Goal: Register for event/course

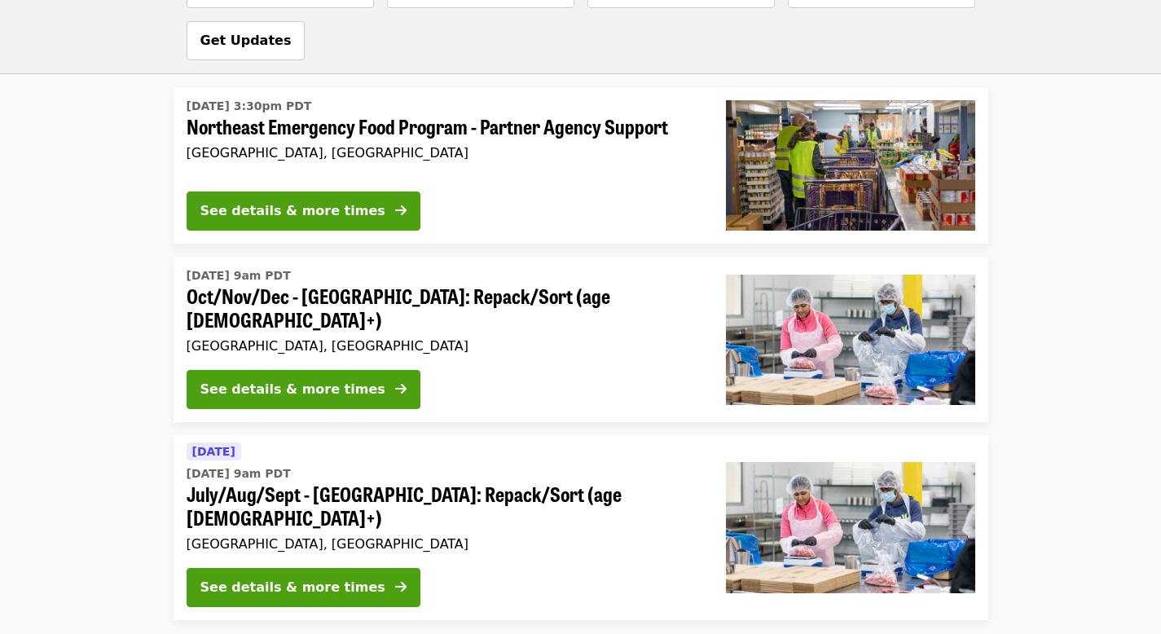
scroll to position [1312, 0]
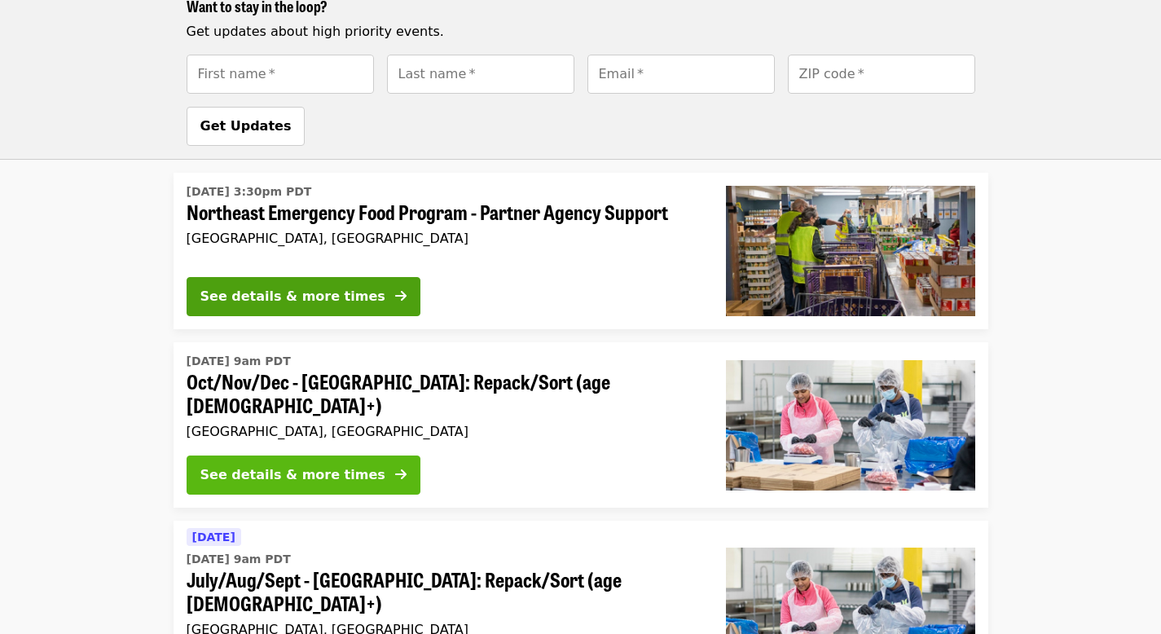
click at [249, 465] on div "See details & more times" at bounding box center [292, 475] width 185 height 20
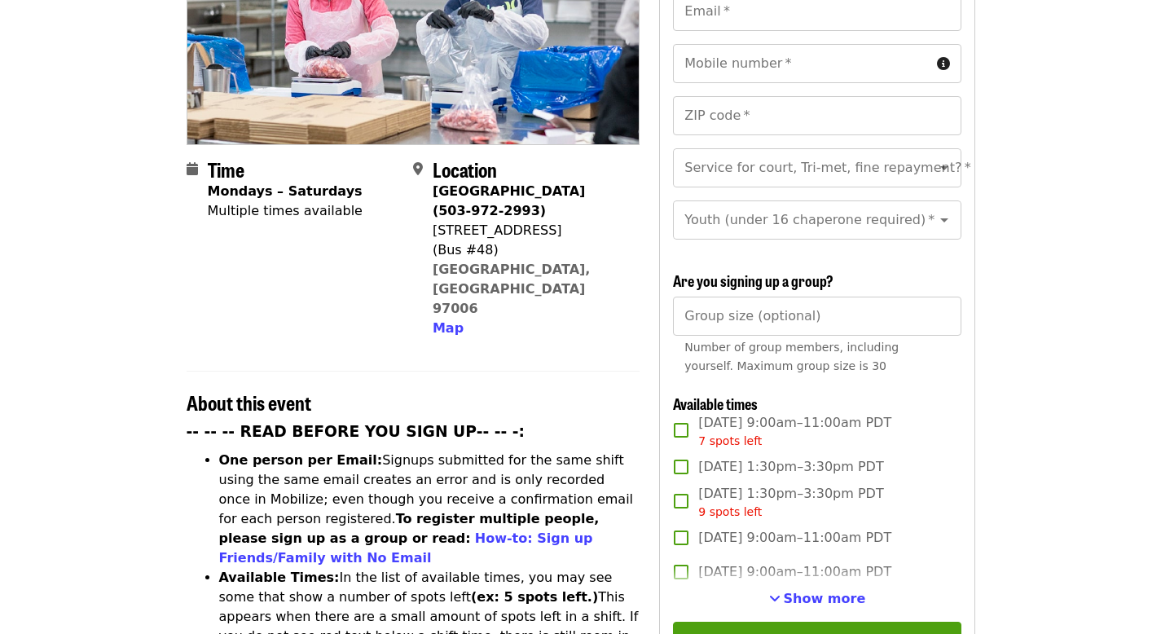
scroll to position [331, 0]
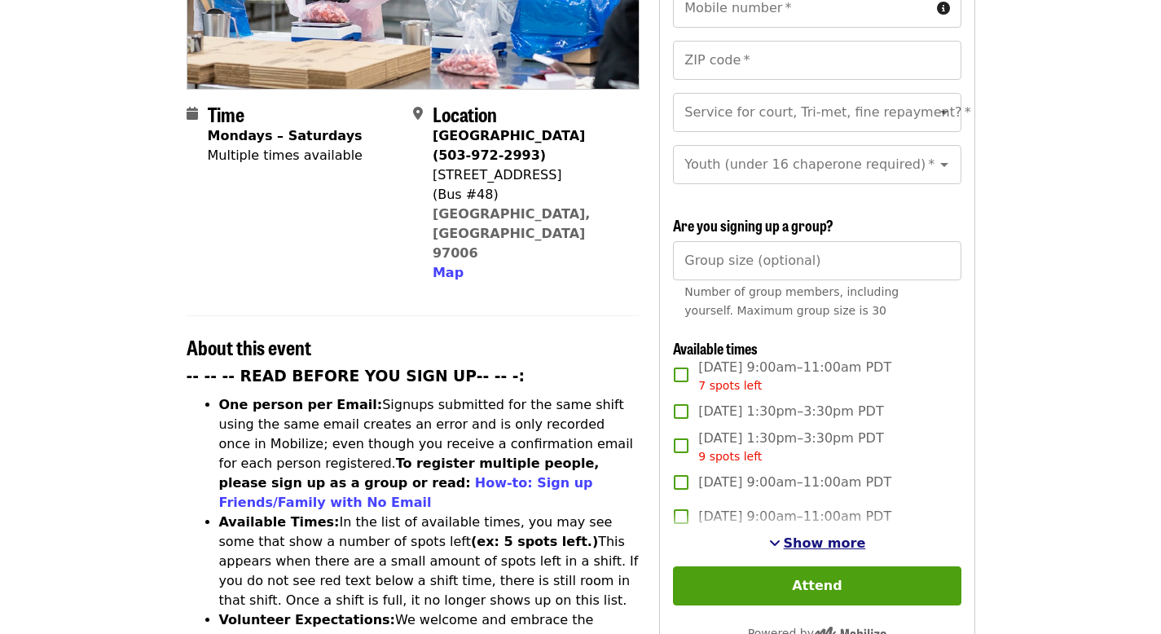
click at [820, 542] on span "Show more" at bounding box center [825, 542] width 82 height 15
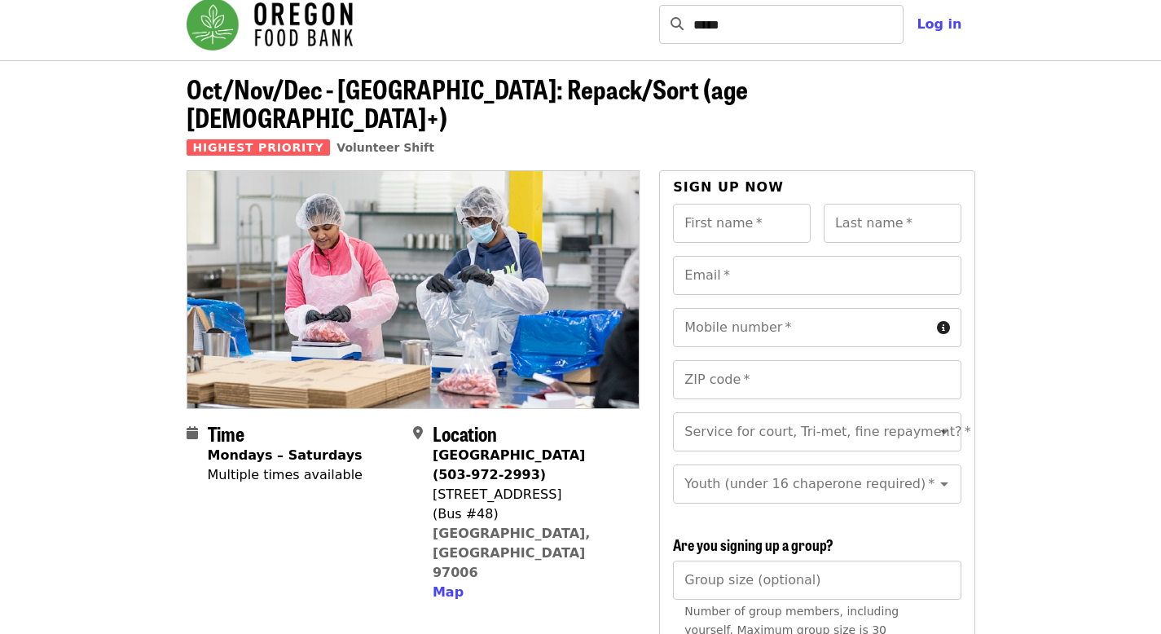
scroll to position [0, 0]
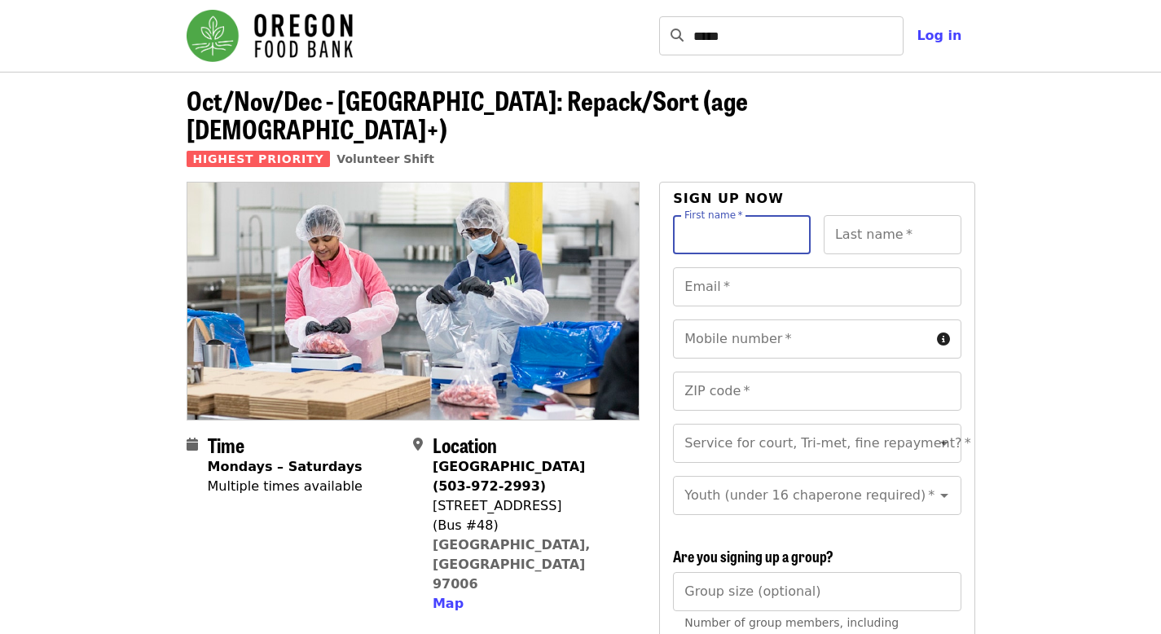
click at [725, 215] on input "First name   *" at bounding box center [742, 234] width 138 height 39
type input "******"
type input "*****"
type input "**********"
type input "*****"
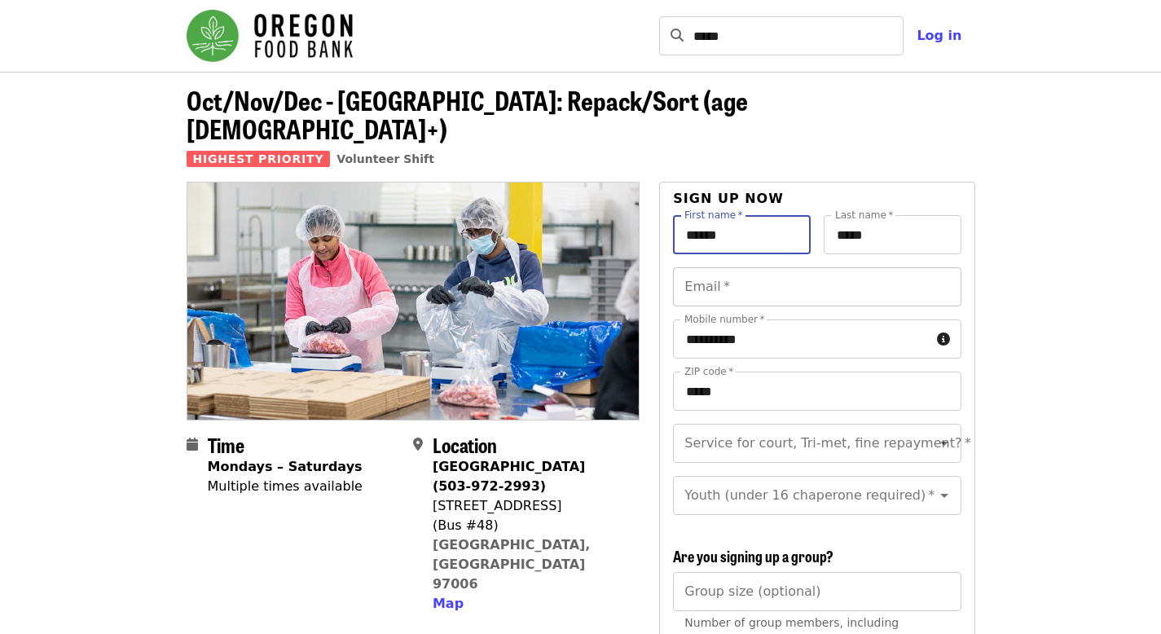
click at [785, 267] on input "Email   *" at bounding box center [817, 286] width 288 height 39
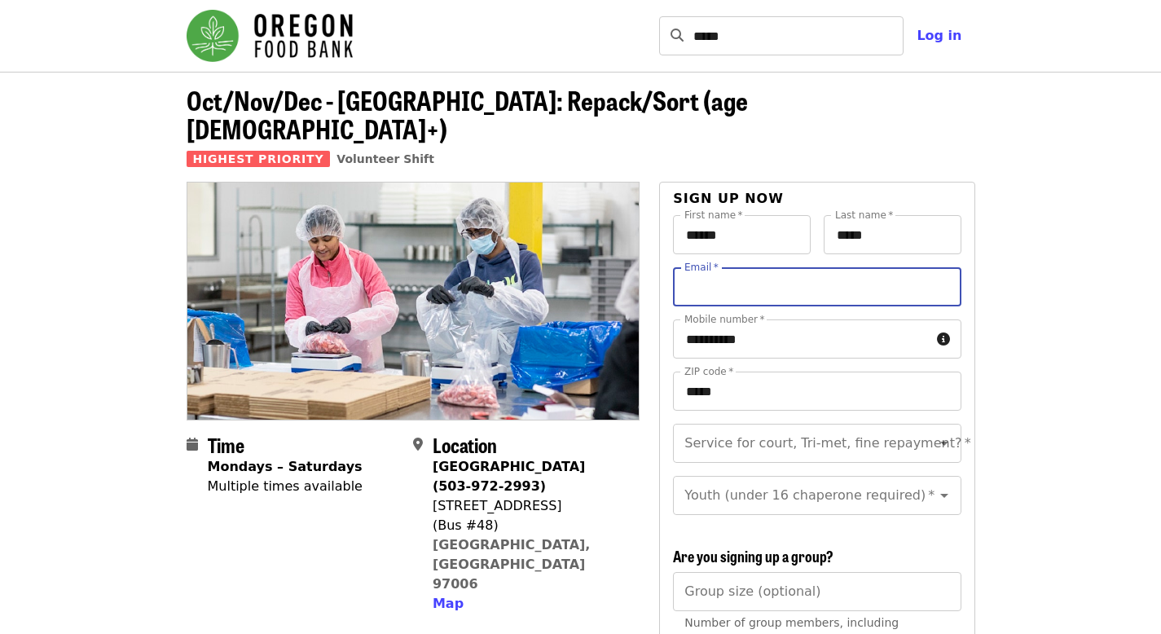
type input "**********"
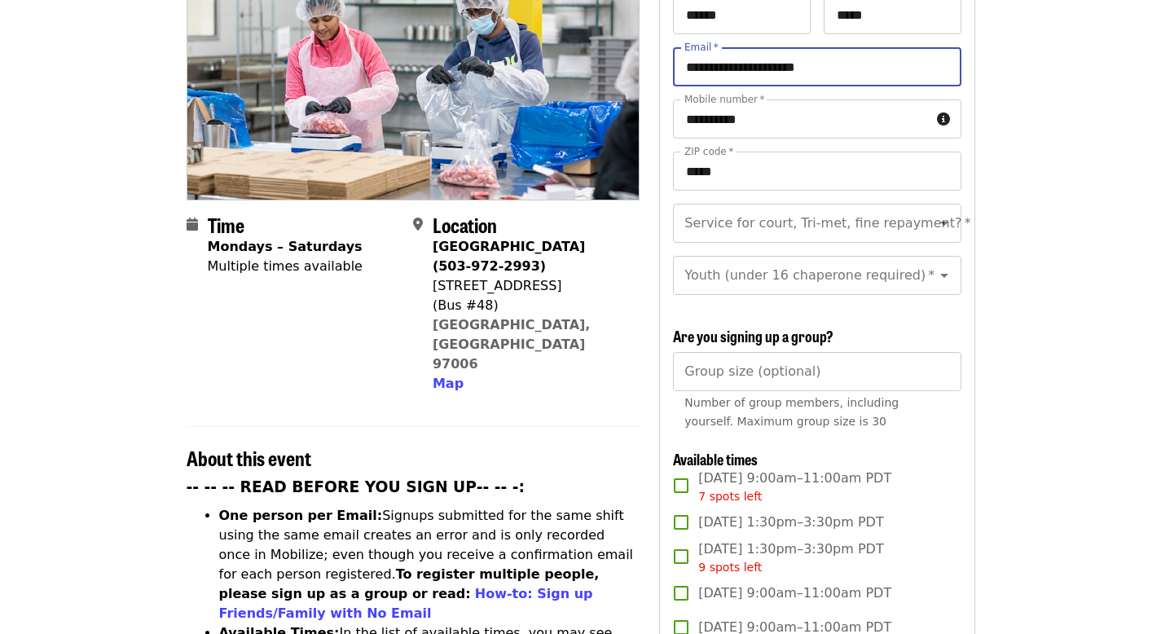
scroll to position [245, 0]
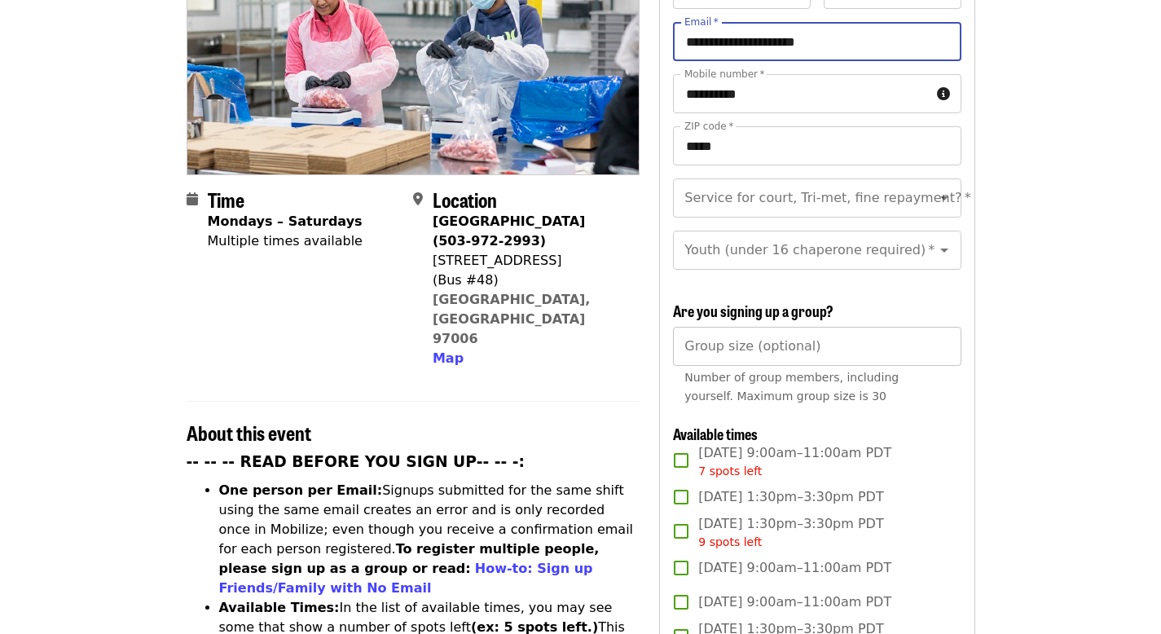
type input "*"
click at [939, 346] on input "*" at bounding box center [817, 346] width 288 height 39
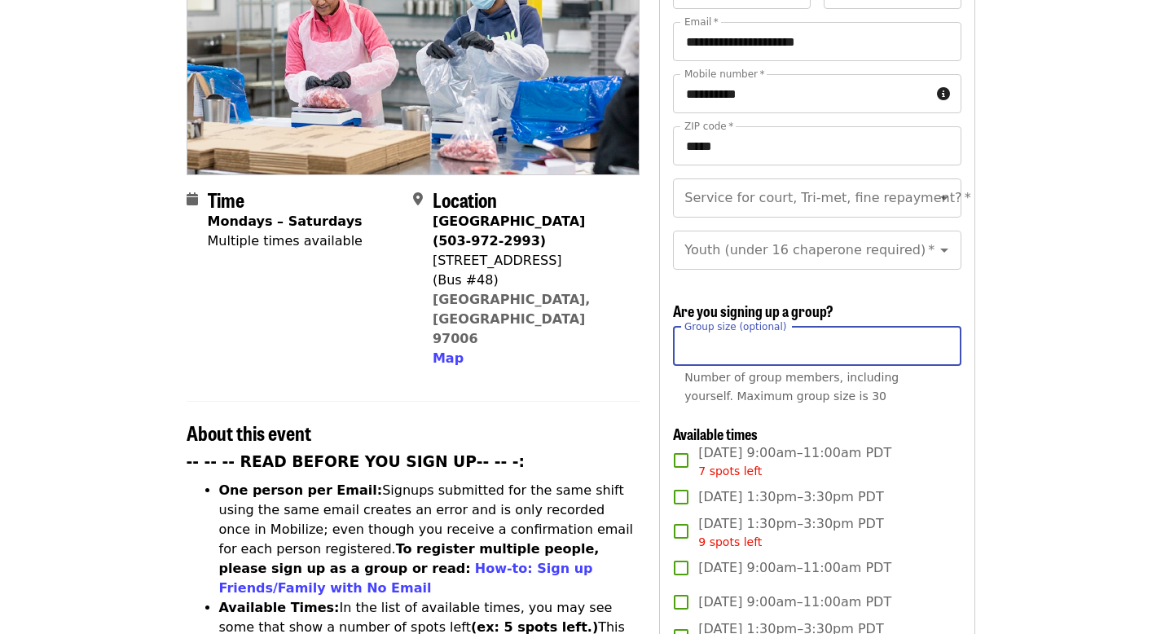
click at [735, 343] on input "*" at bounding box center [817, 346] width 288 height 39
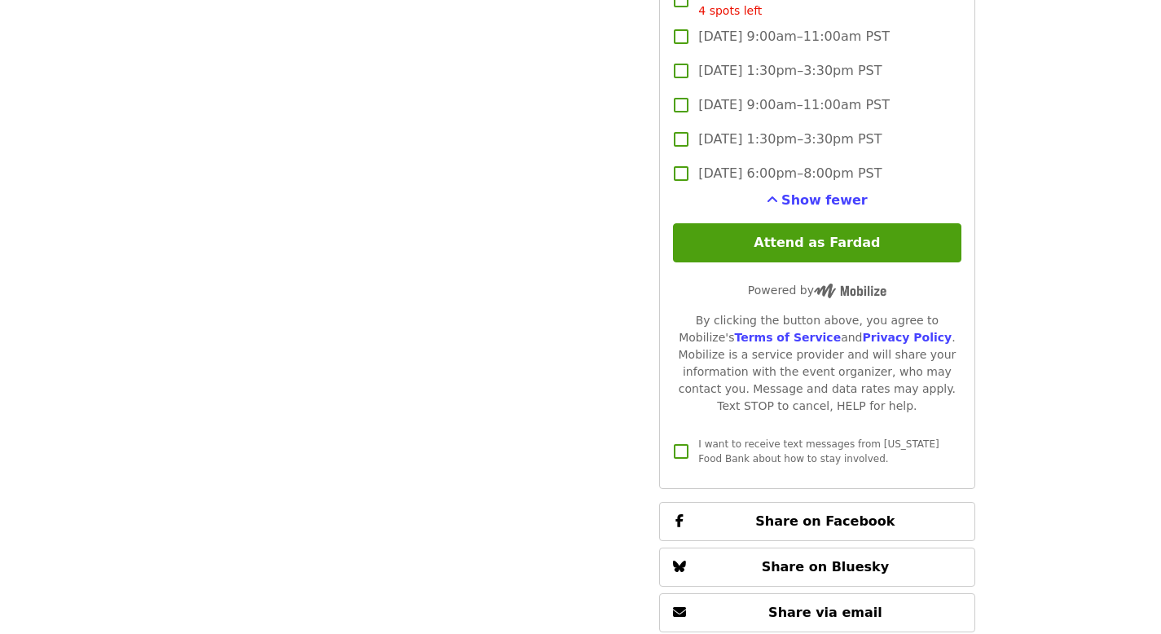
scroll to position [3631, 0]
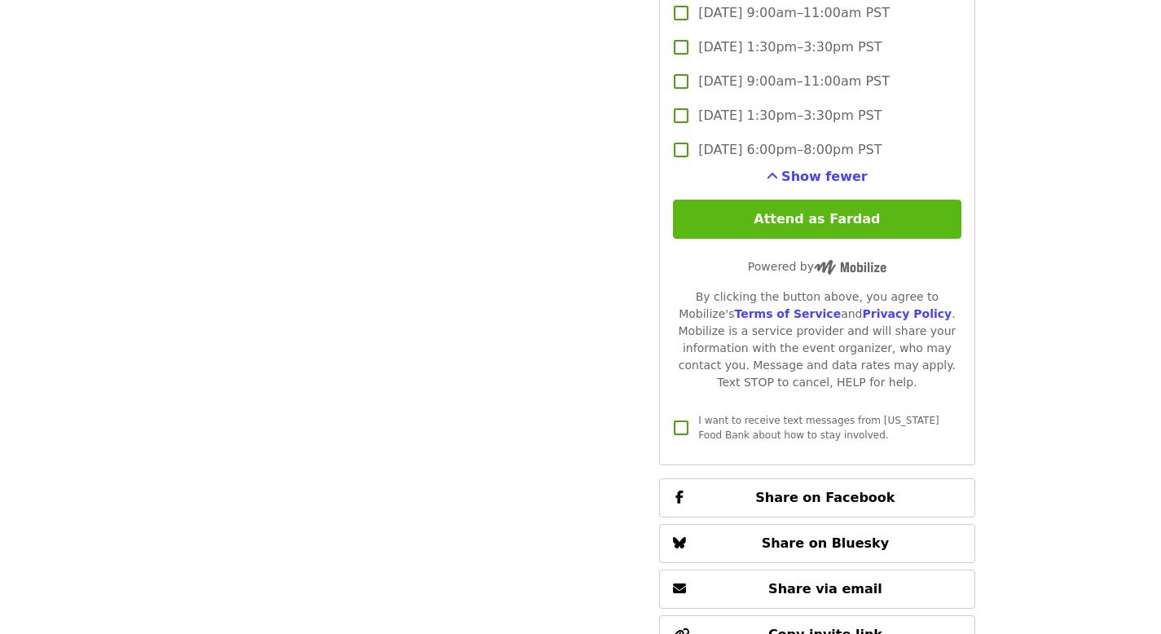
type input "**"
click at [836, 210] on button "Attend as Fardad" at bounding box center [817, 219] width 288 height 39
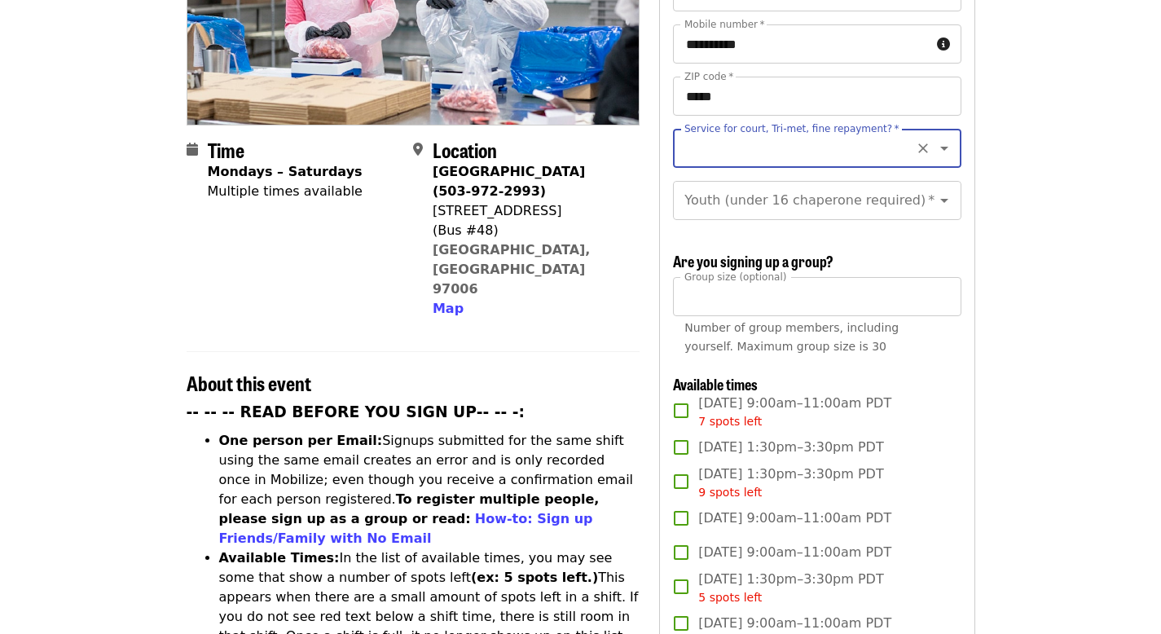
scroll to position [289, 0]
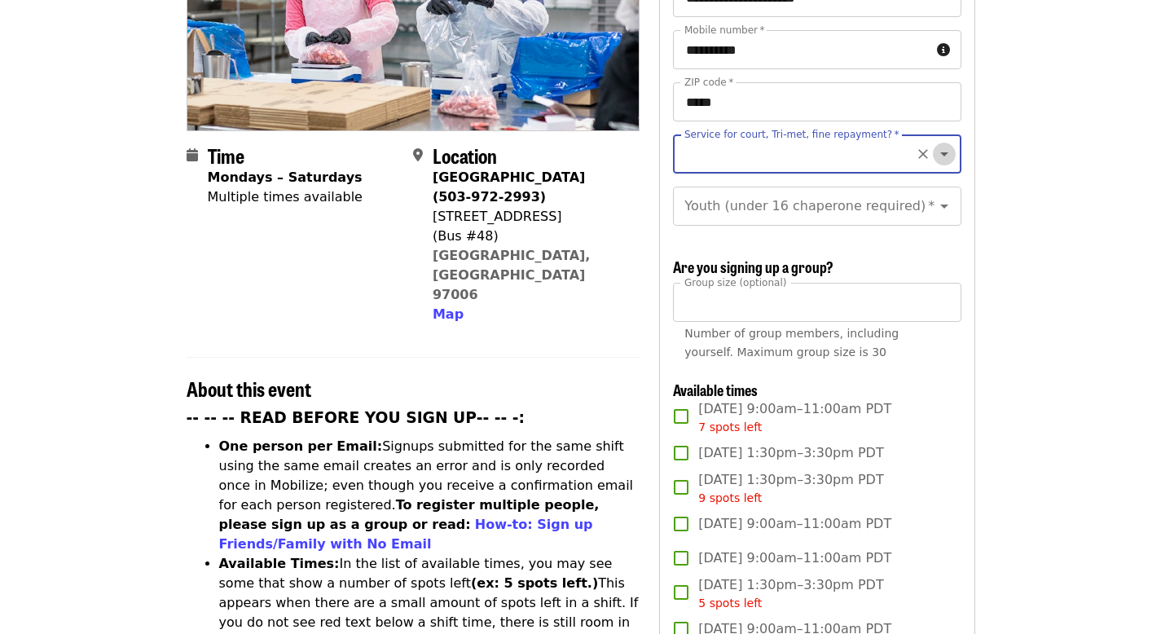
click at [935, 144] on icon "Open" at bounding box center [945, 154] width 20 height 20
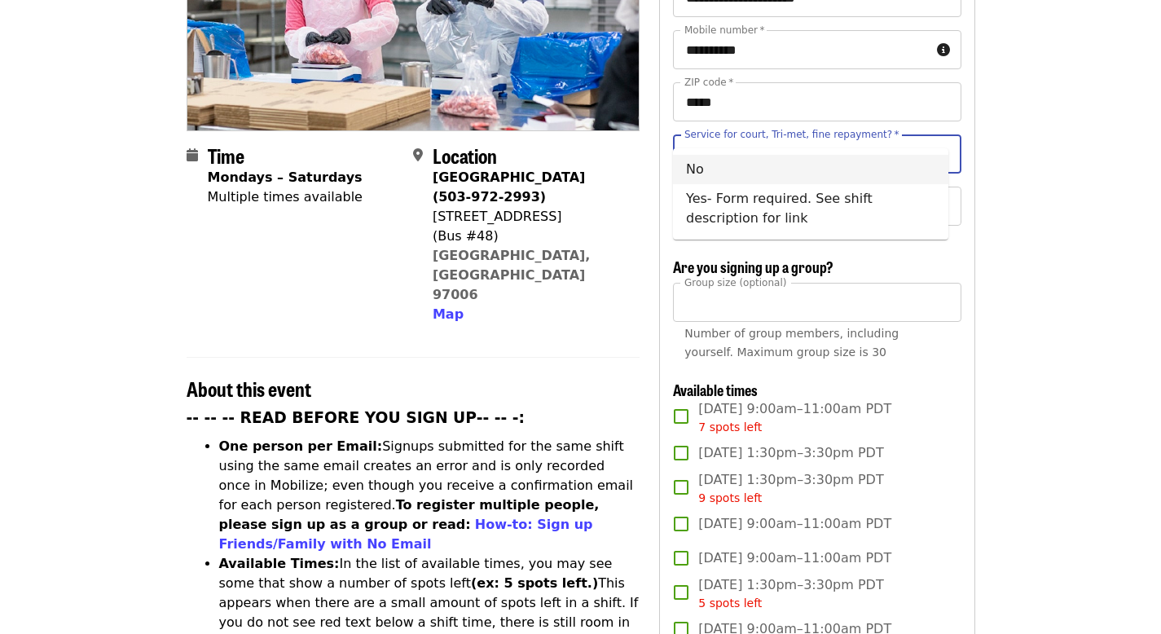
click at [750, 171] on li "No" at bounding box center [810, 169] width 275 height 29
type input "**"
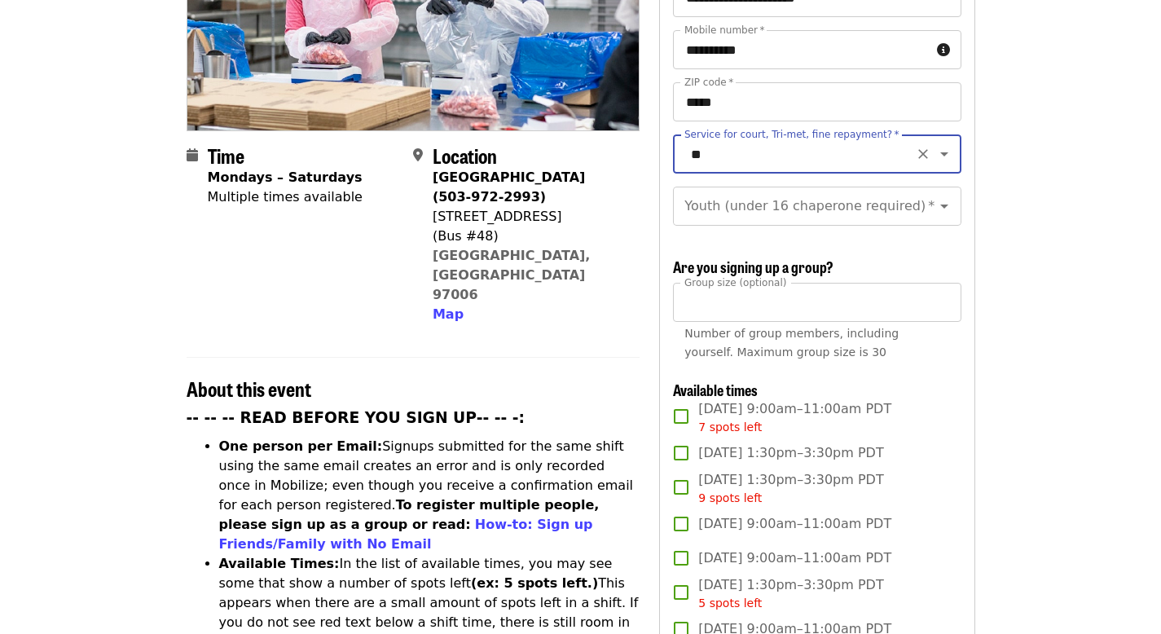
drag, startPoint x: 933, startPoint y: 193, endPoint x: 1010, endPoint y: 261, distance: 102.8
drag, startPoint x: 1010, startPoint y: 261, endPoint x: 928, endPoint y: 186, distance: 111.3
drag, startPoint x: 932, startPoint y: 194, endPoint x: 1013, endPoint y: 241, distance: 93.5
drag, startPoint x: 1013, startPoint y: 241, endPoint x: 630, endPoint y: 302, distance: 387.8
drag, startPoint x: 630, startPoint y: 302, endPoint x: 573, endPoint y: 261, distance: 70.6
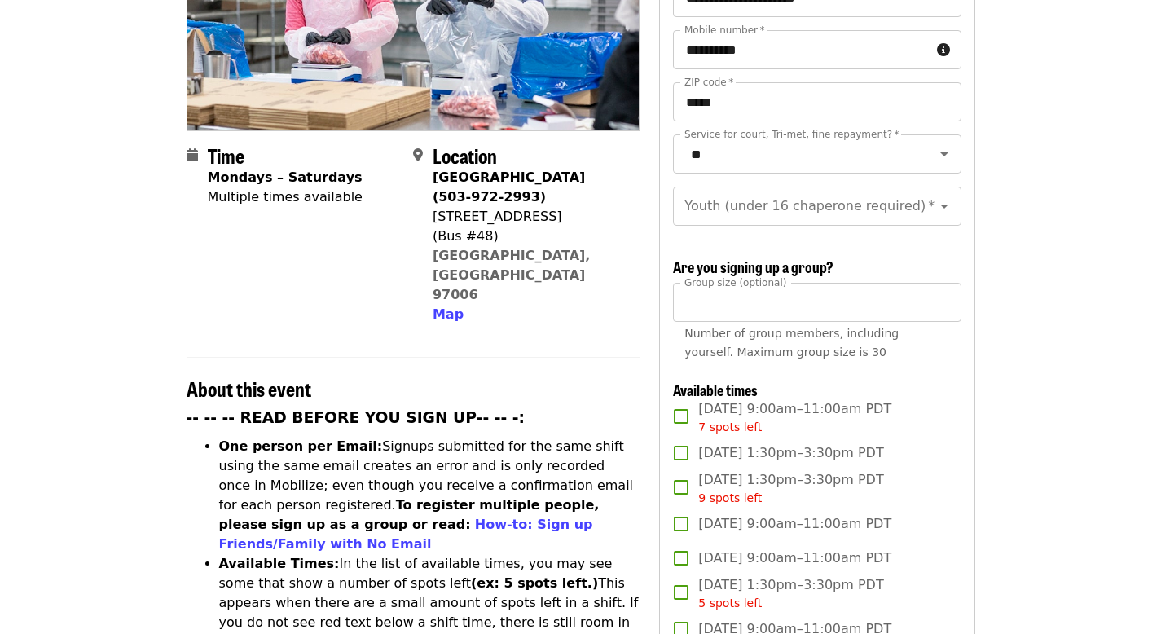
click at [573, 261] on section "Time Mondays – Saturdays Multiple times available Location [GEOGRAPHIC_DATA] (5…" at bounding box center [414, 240] width 454 height 193
click at [935, 196] on icon "Open" at bounding box center [945, 206] width 20 height 20
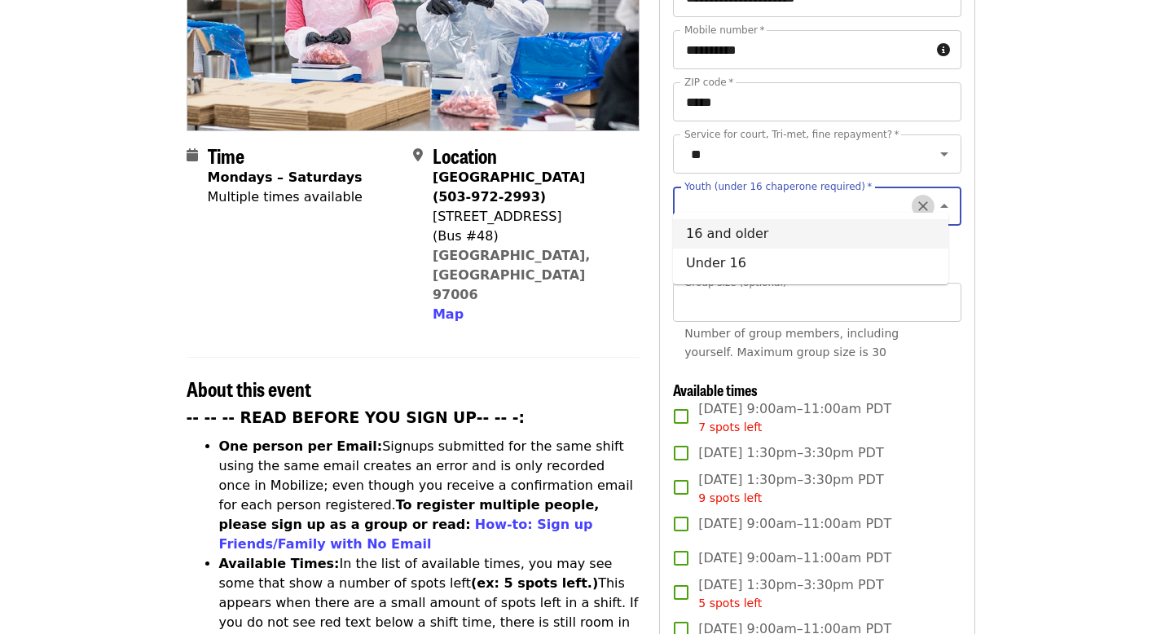
click at [918, 202] on icon "Clear" at bounding box center [923, 207] width 10 height 10
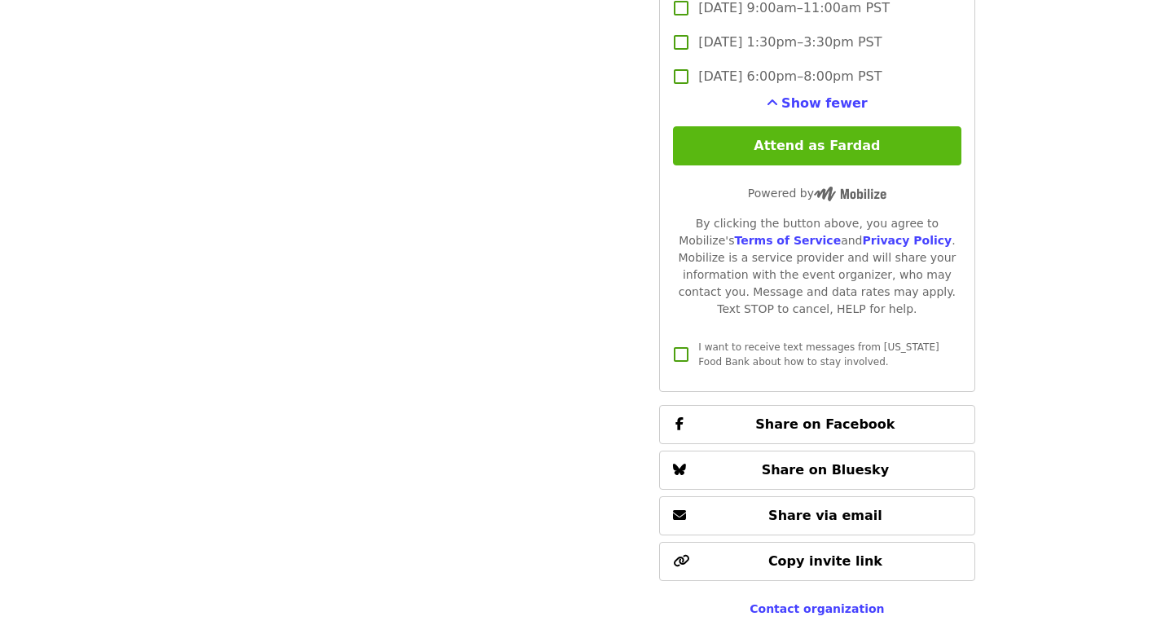
click at [816, 140] on button "Attend as Fardad" at bounding box center [817, 145] width 288 height 39
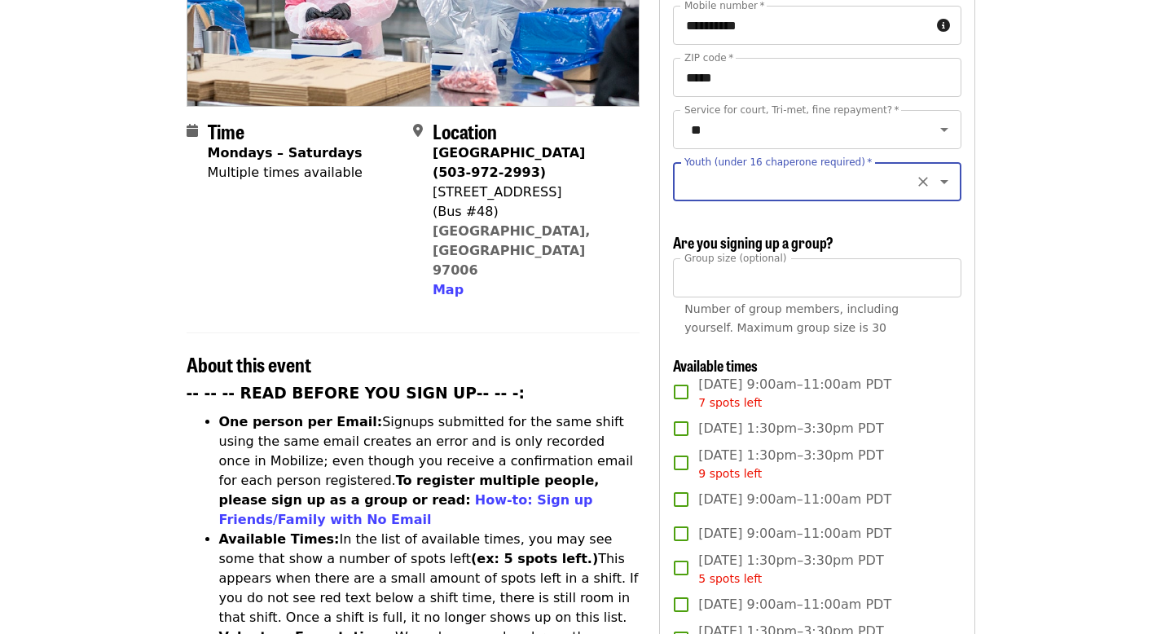
scroll to position [277, 0]
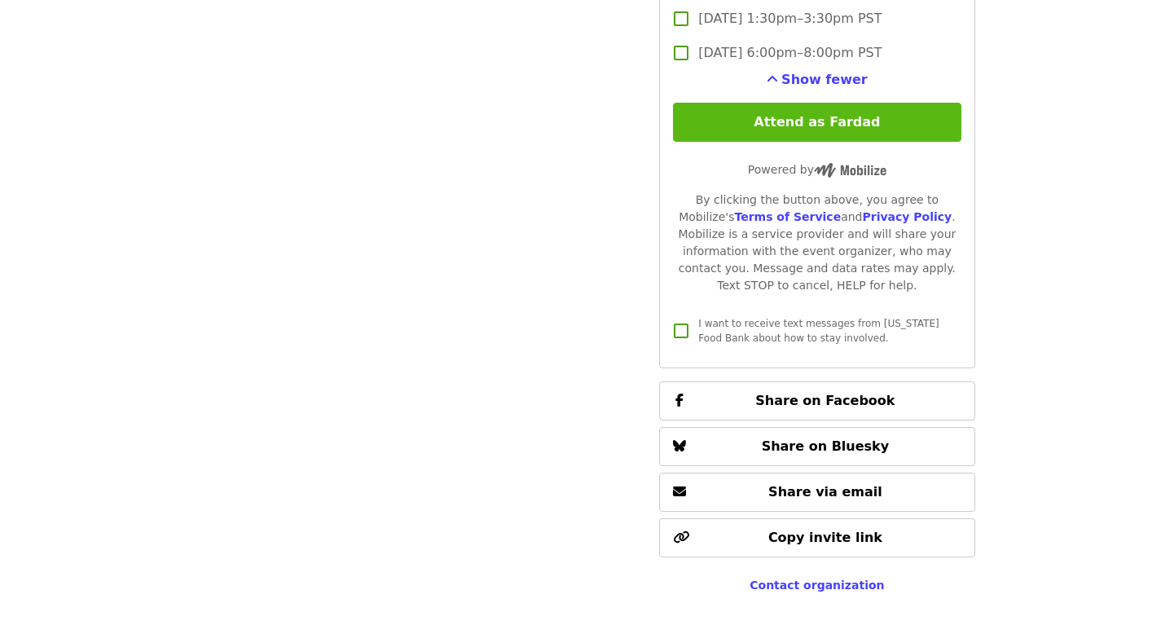
type input "*"
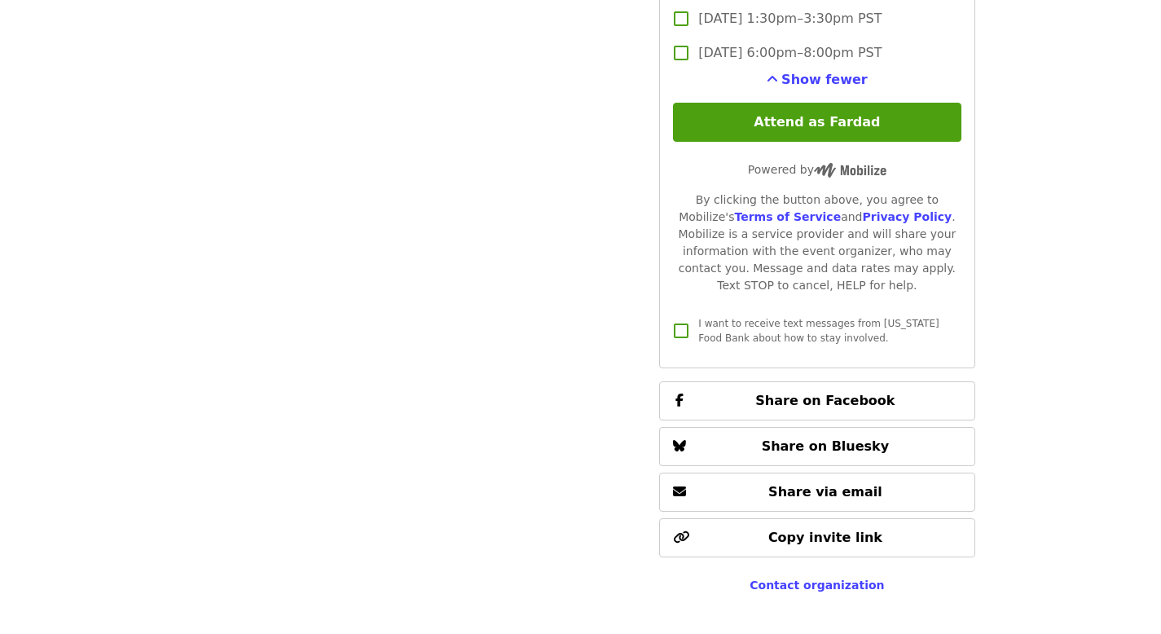
click at [823, 117] on button "Attend as Fardad" at bounding box center [817, 122] width 288 height 39
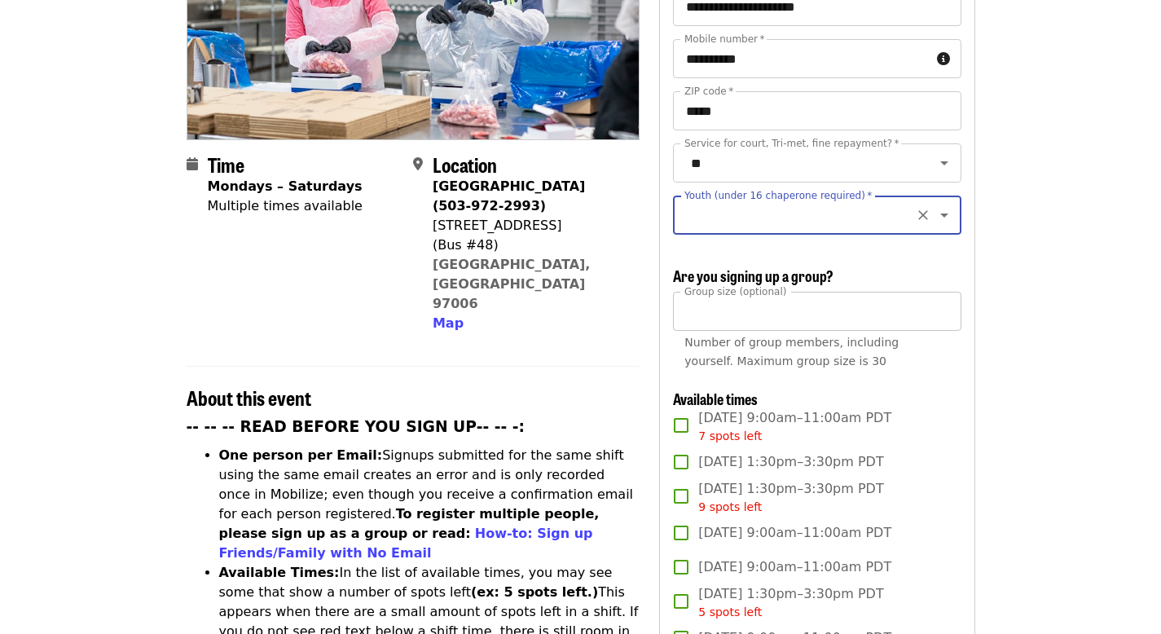
scroll to position [279, 0]
click at [935, 206] on icon "Open" at bounding box center [945, 216] width 20 height 20
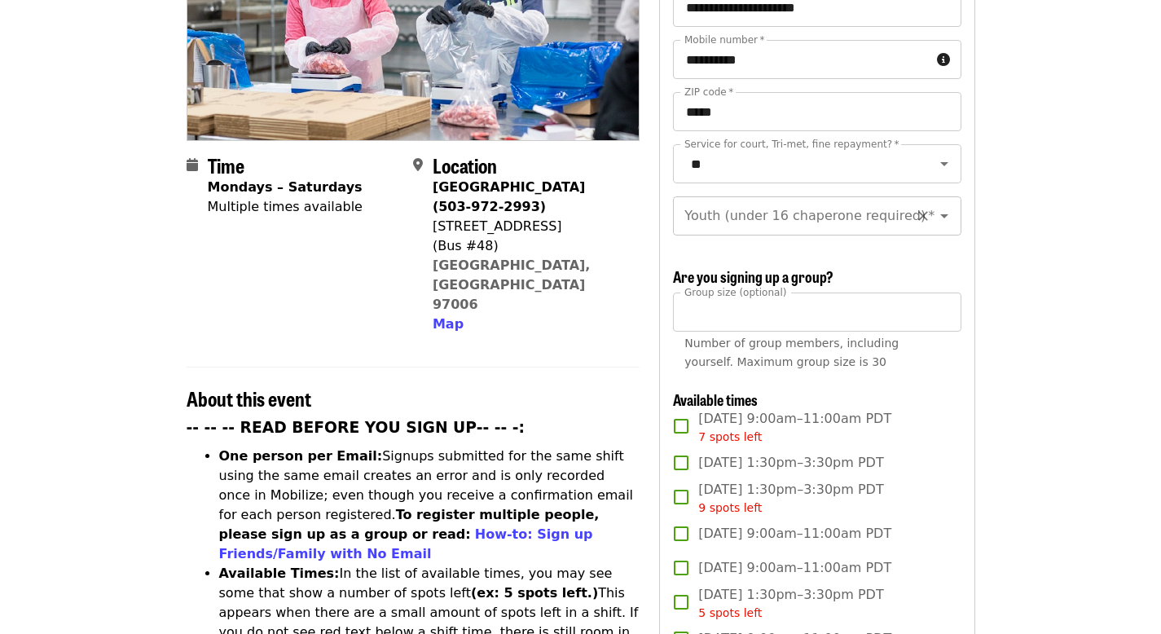
click at [940, 214] on icon "Open" at bounding box center [944, 216] width 8 height 4
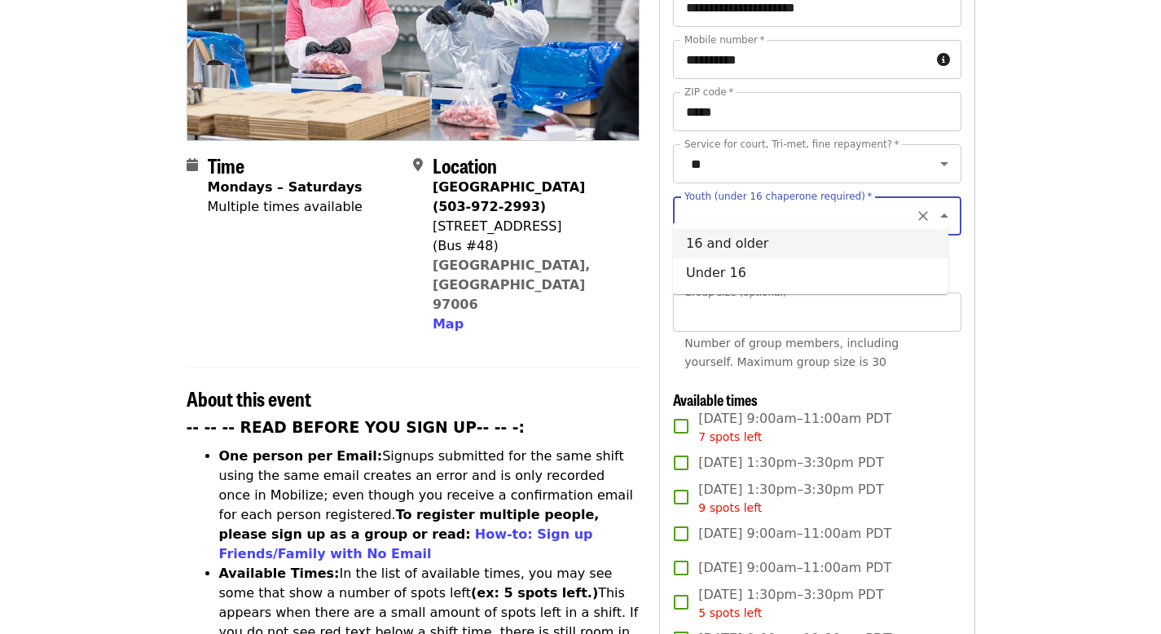
click at [730, 242] on li "16 and older" at bounding box center [810, 243] width 275 height 29
type input "**********"
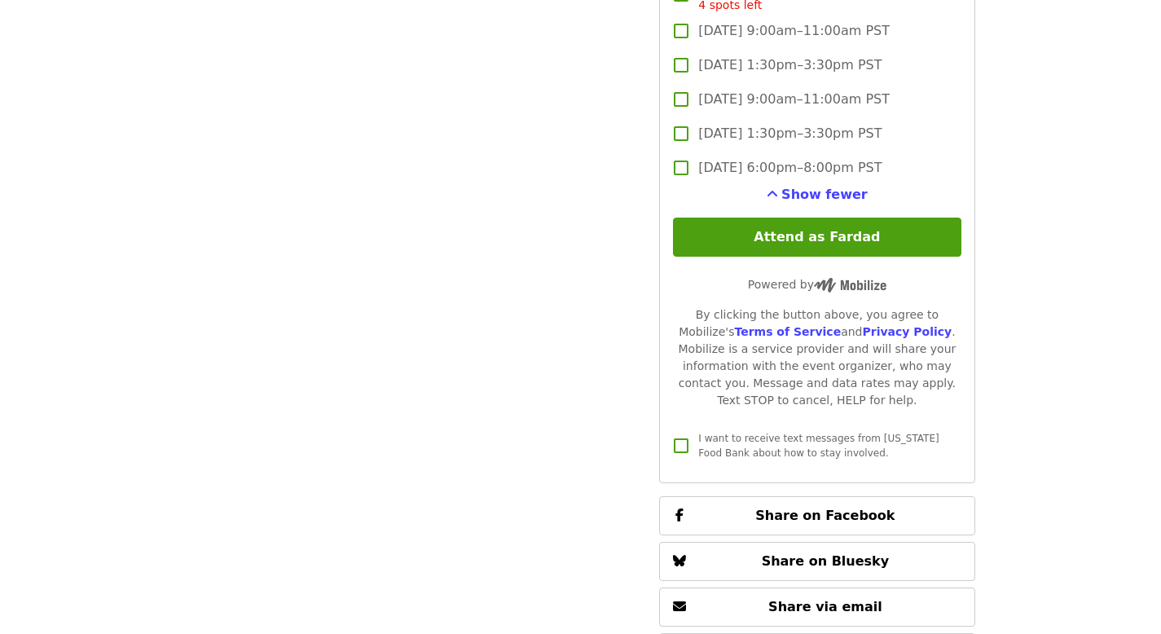
scroll to position [3599, 0]
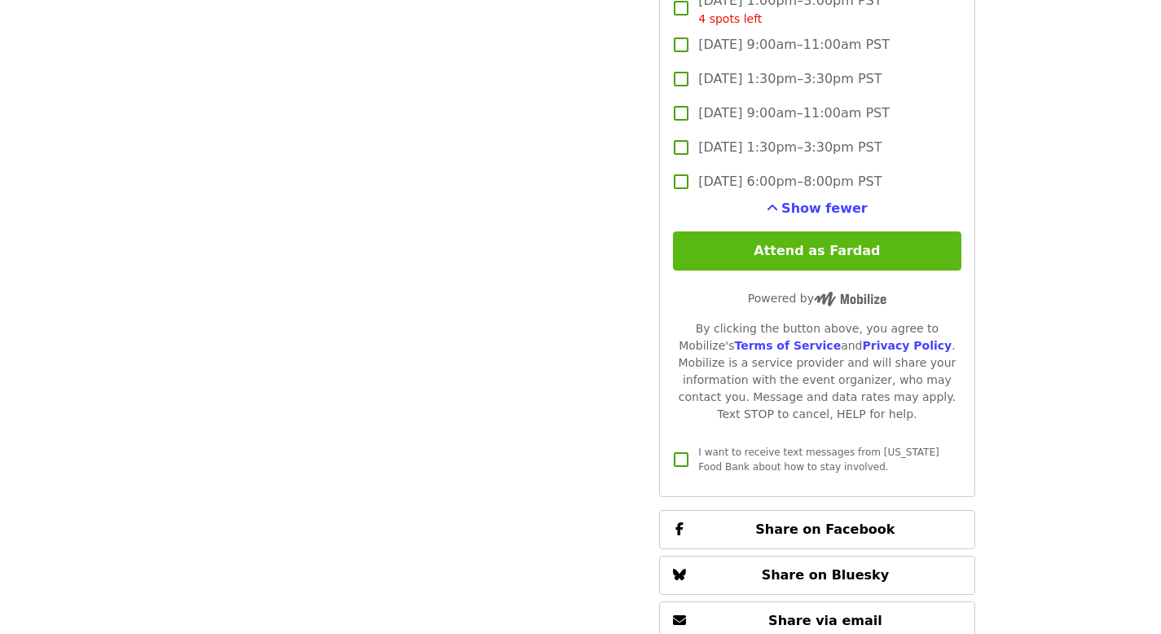
click at [808, 244] on button "Attend as Fardad" at bounding box center [817, 250] width 288 height 39
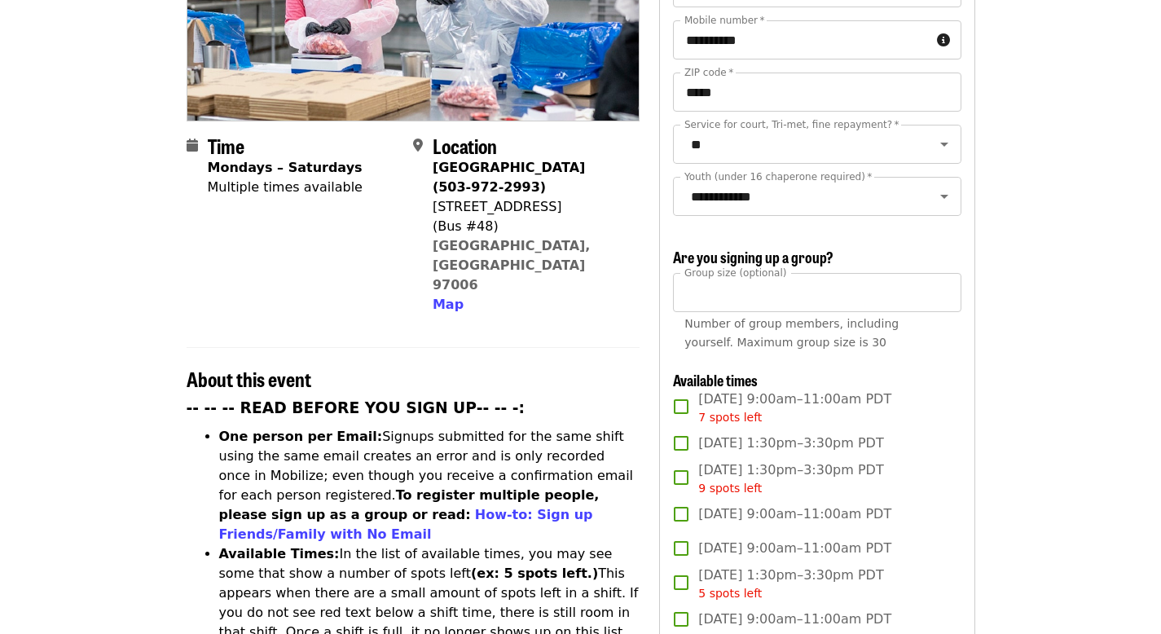
scroll to position [286, 0]
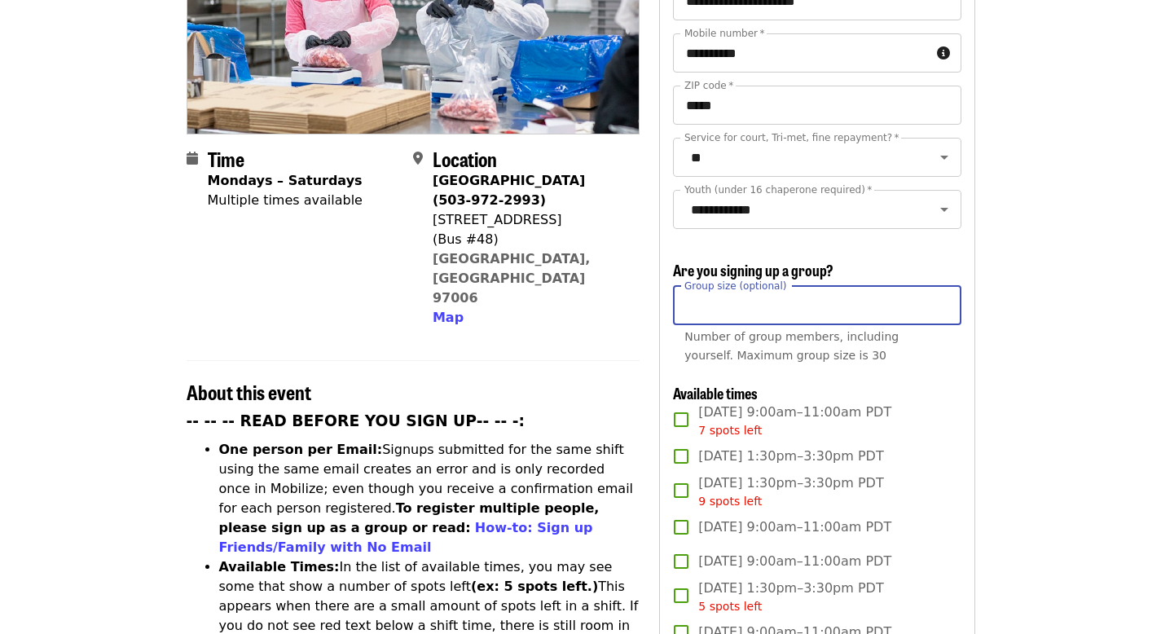
drag, startPoint x: 712, startPoint y: 300, endPoint x: 645, endPoint y: 302, distance: 66.9
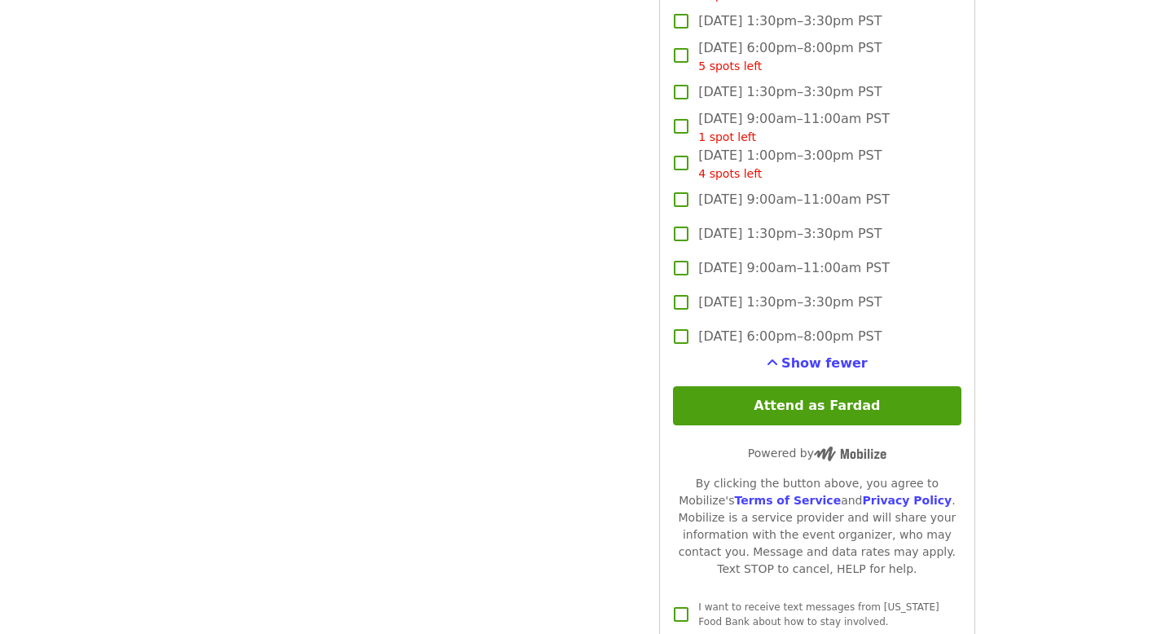
scroll to position [3457, 0]
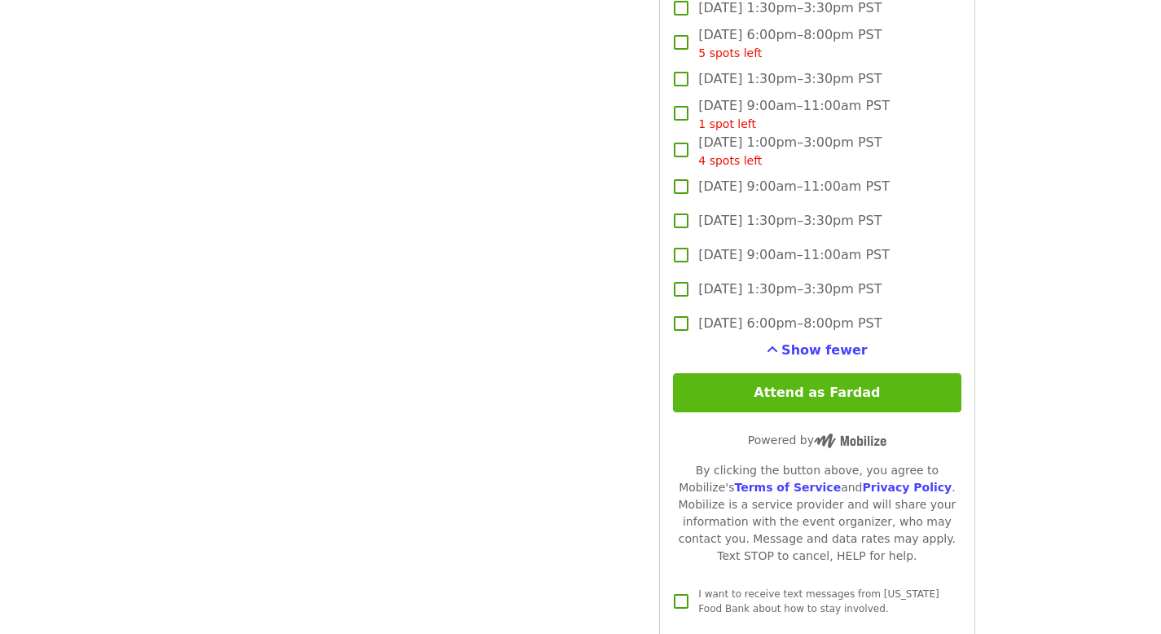
type input "**"
click at [820, 385] on button "Attend as Fardad" at bounding box center [817, 392] width 288 height 39
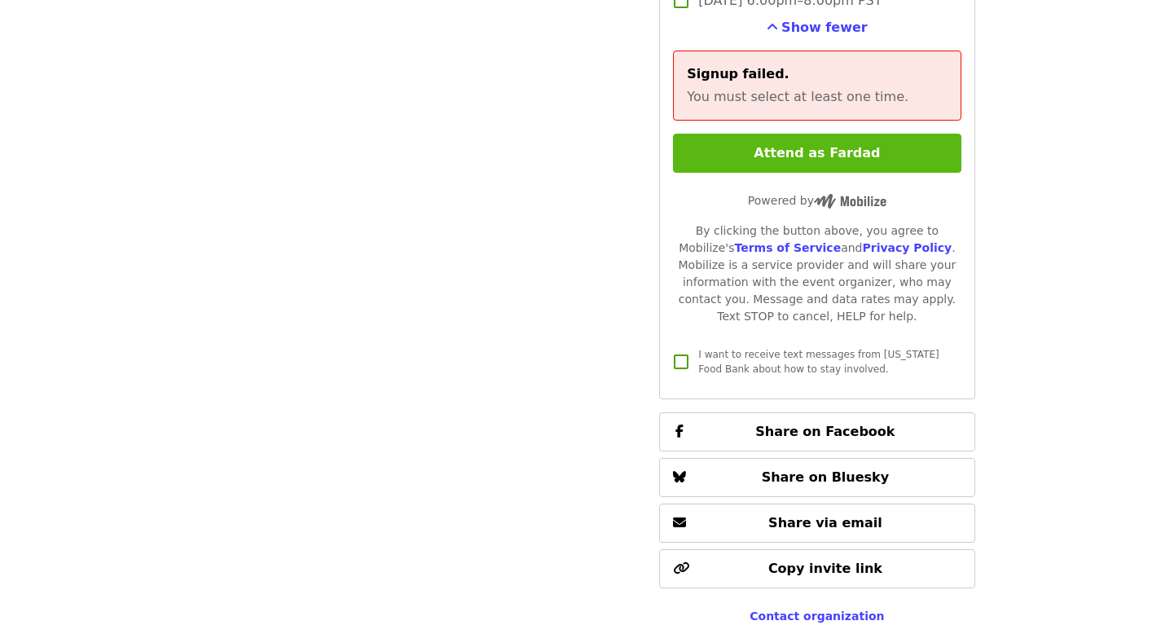
scroll to position [3781, 0]
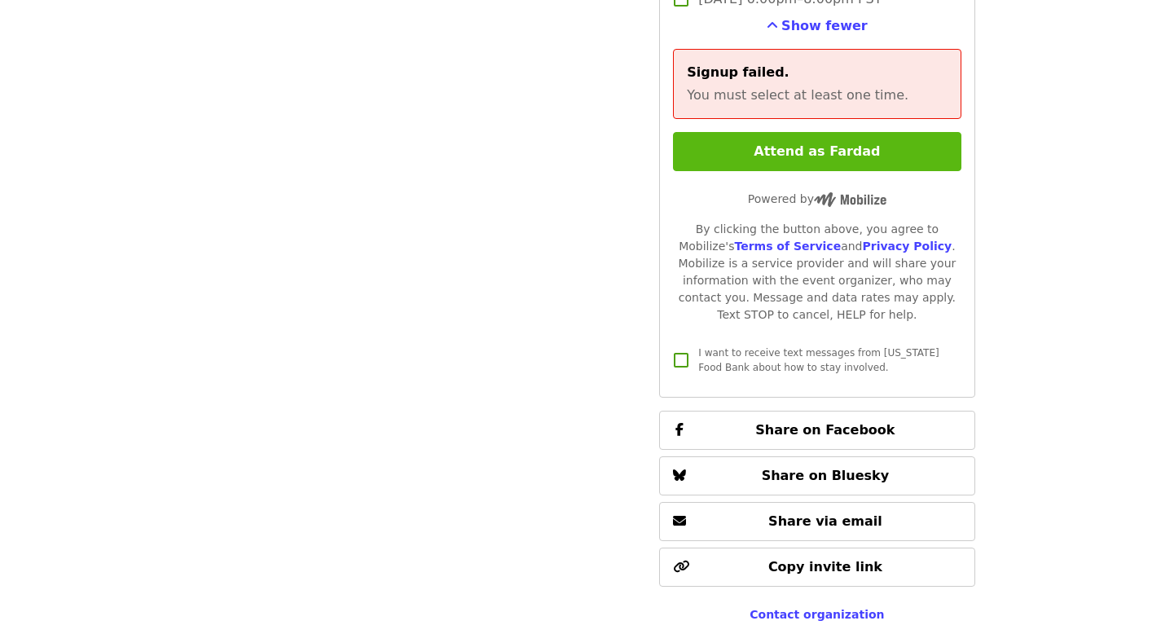
click at [821, 148] on button "Attend as Fardad" at bounding box center [817, 151] width 288 height 39
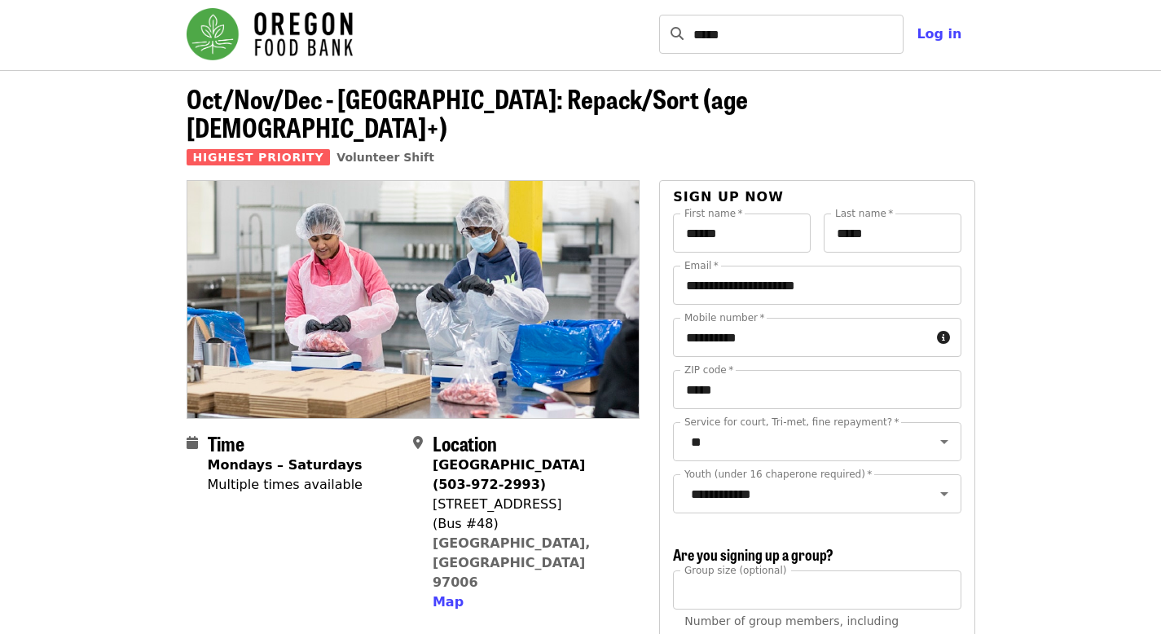
scroll to position [0, 0]
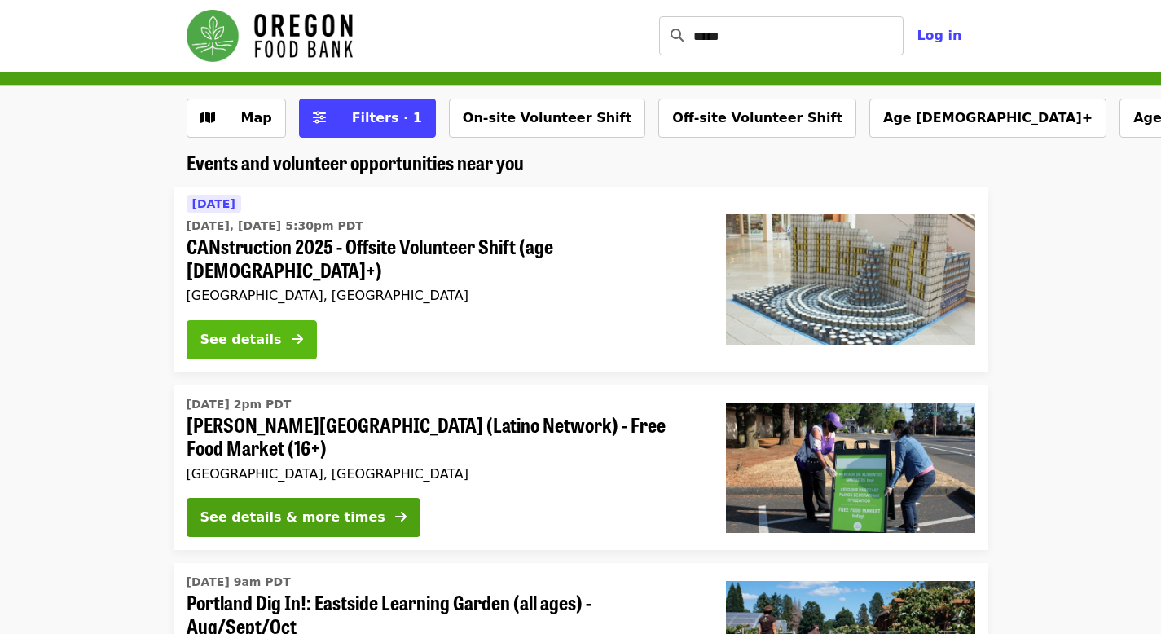
click at [290, 320] on button "See details" at bounding box center [252, 339] width 130 height 39
